Goal: Information Seeking & Learning: Compare options

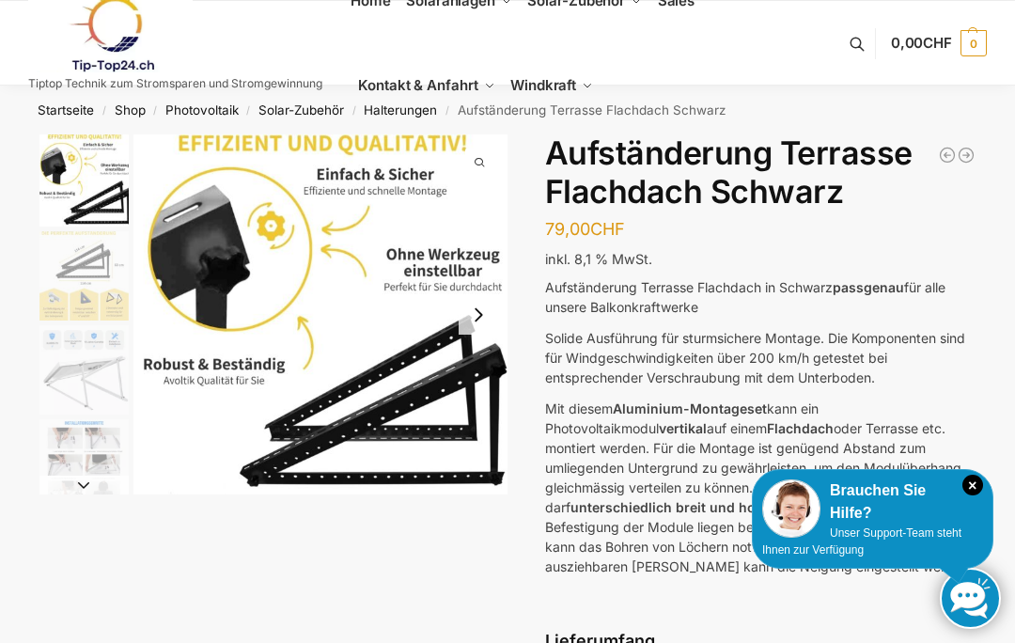
click at [304, 270] on img "1 / 6" at bounding box center [321, 314] width 374 height 360
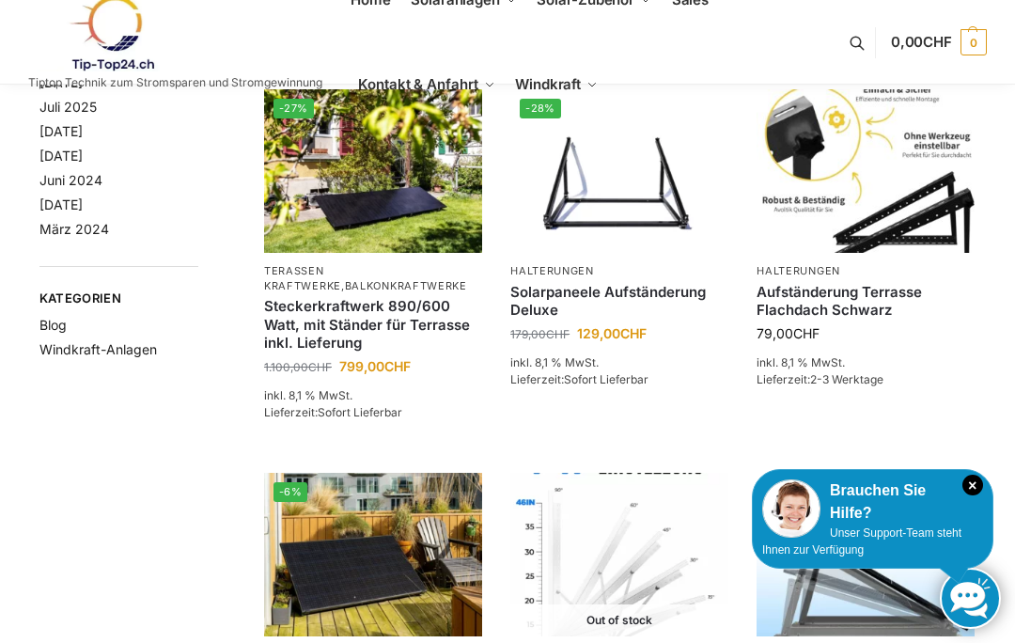
click at [606, 212] on img at bounding box center [620, 171] width 218 height 164
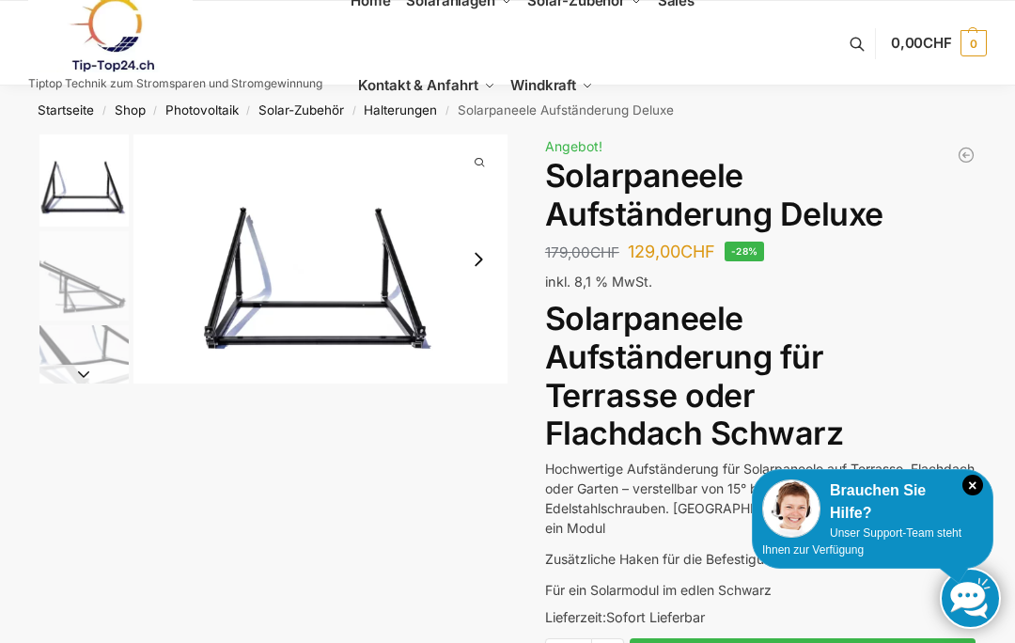
click at [349, 283] on img "1 / 4" at bounding box center [321, 258] width 374 height 249
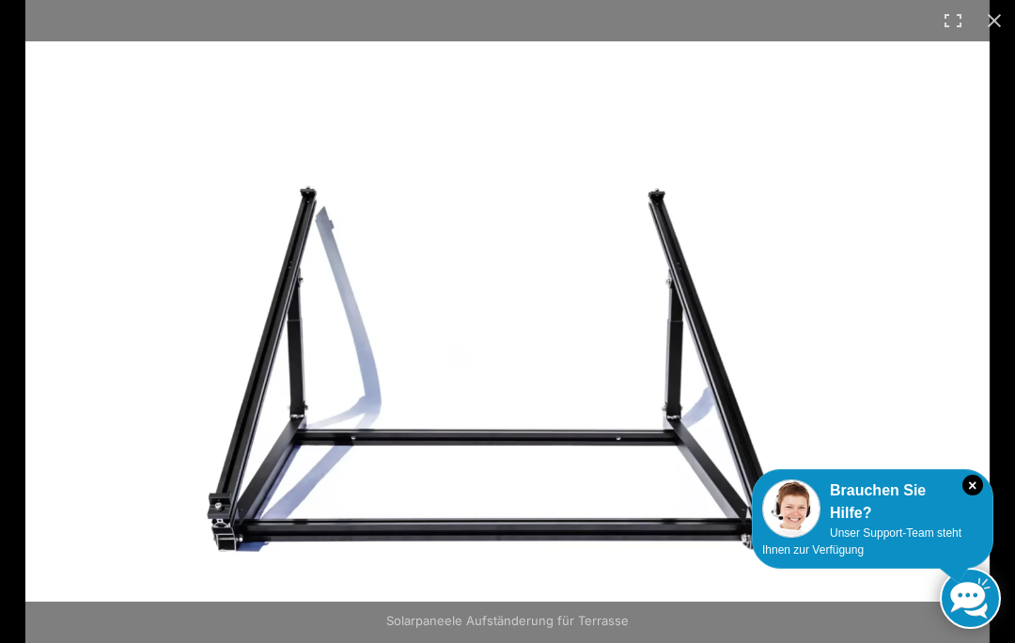
click at [1000, 17] on button "Close (Esc)" at bounding box center [994, 20] width 41 height 41
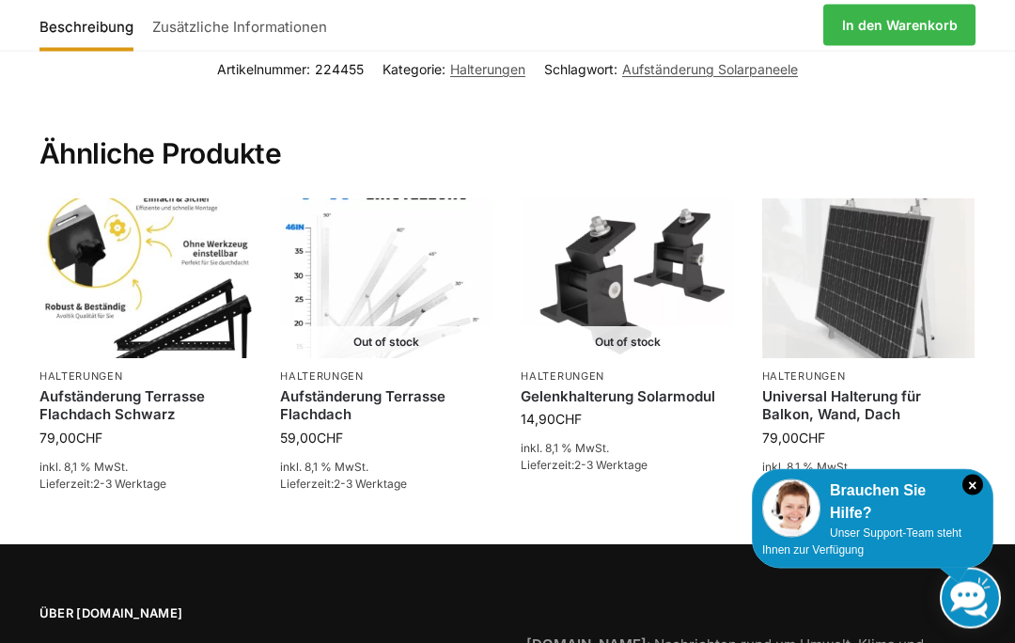
scroll to position [2047, 0]
click at [844, 395] on link "Universal Halterung für Balkon, Wand, Dach" at bounding box center [868, 405] width 212 height 37
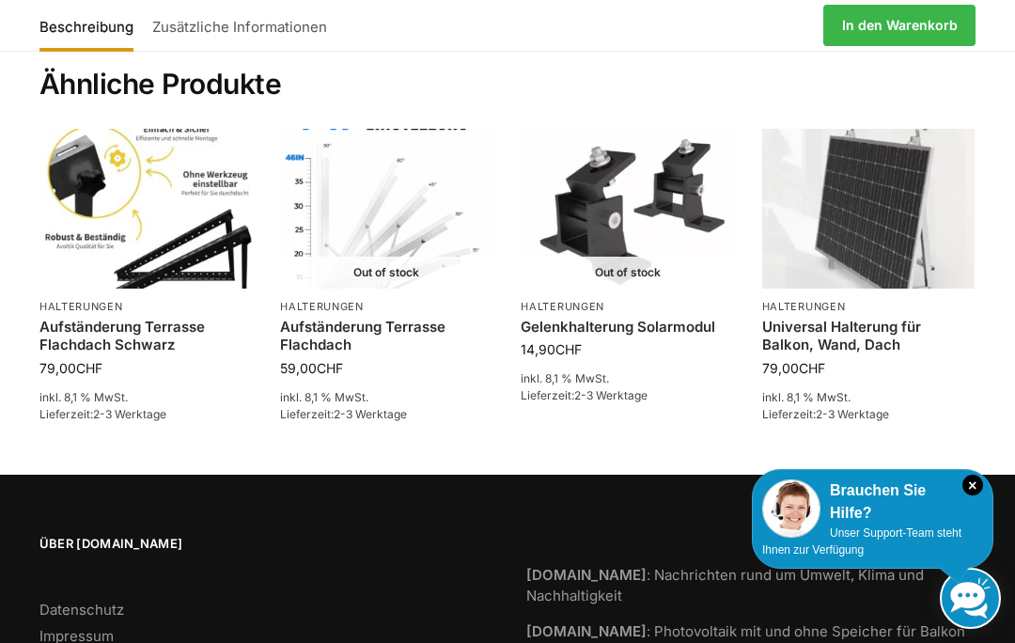
click at [117, 300] on link "Halterungen" at bounding box center [81, 306] width 84 height 13
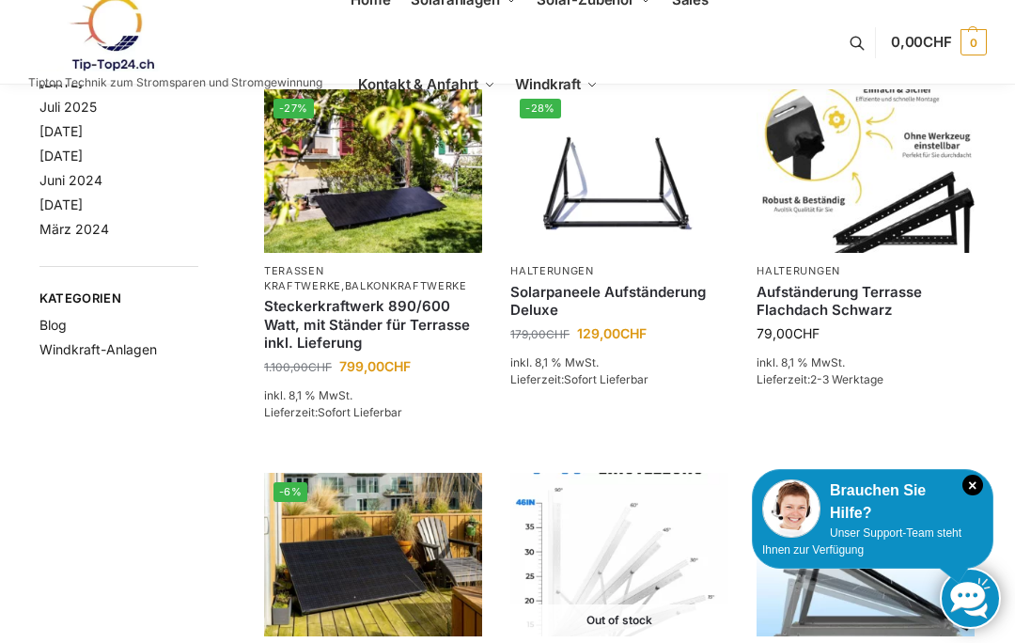
click at [825, 221] on img at bounding box center [866, 171] width 218 height 164
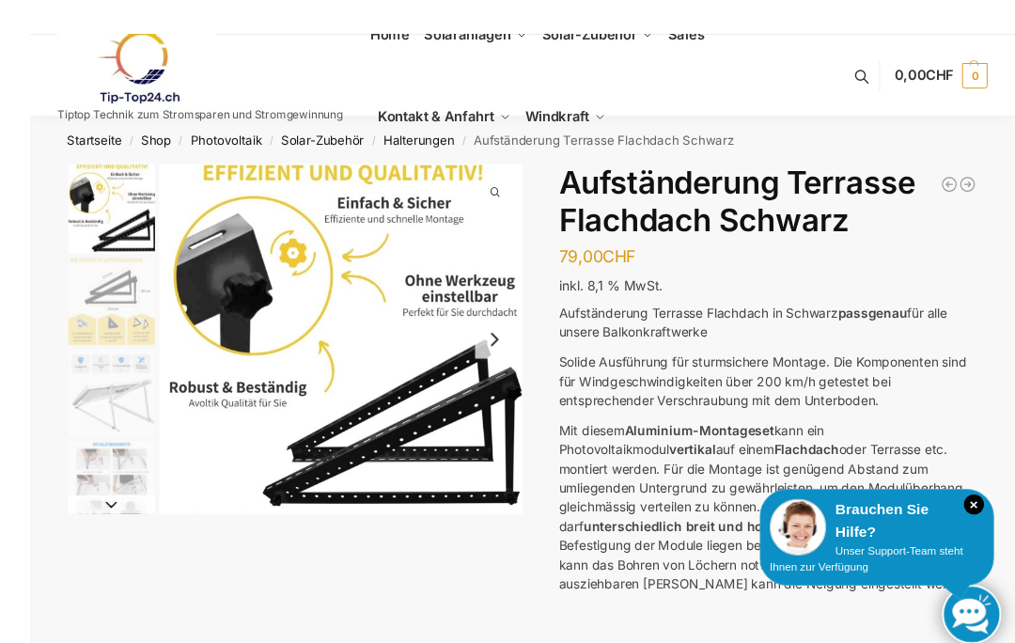
scroll to position [78, 0]
